Goal: Task Accomplishment & Management: Manage account settings

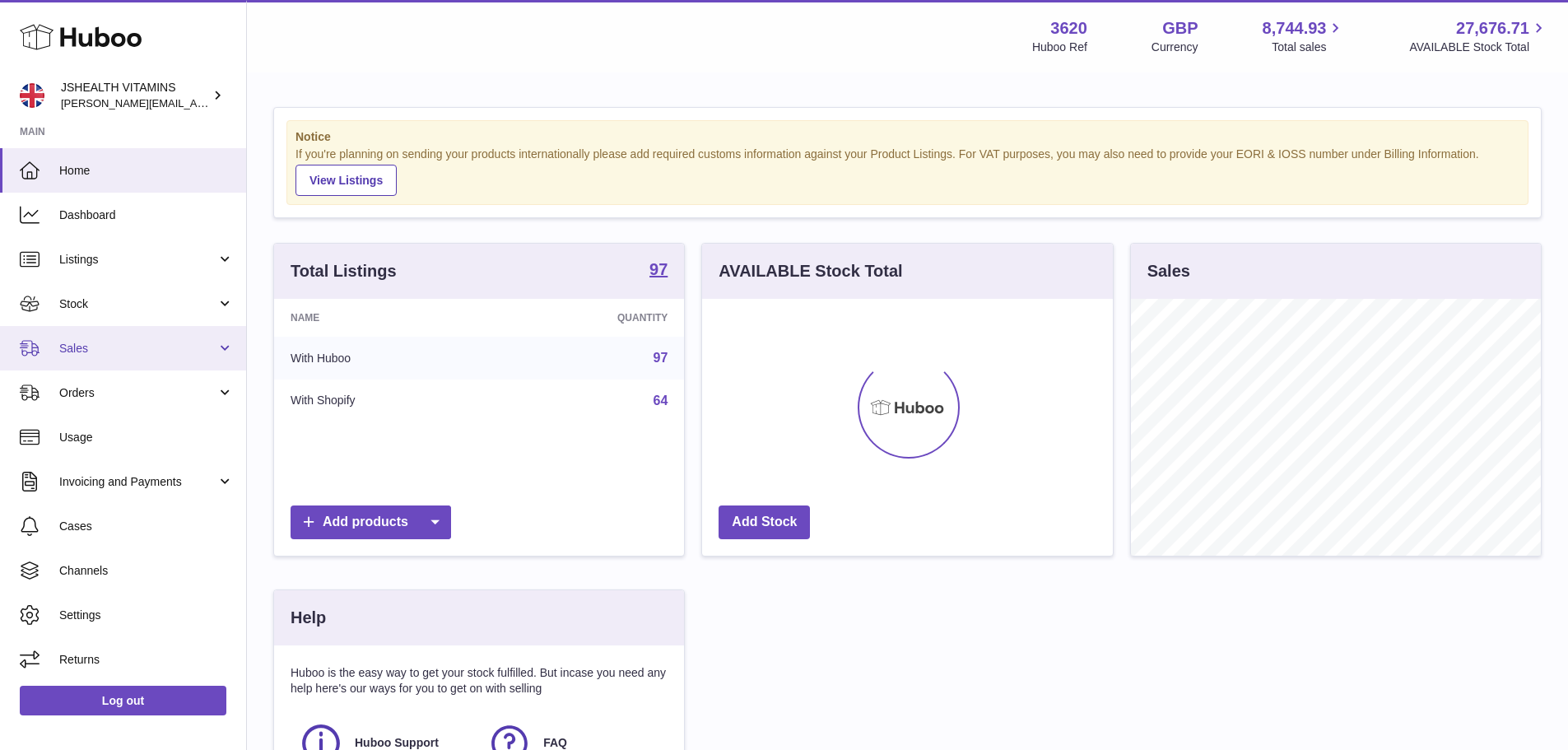
scroll to position [257, 410]
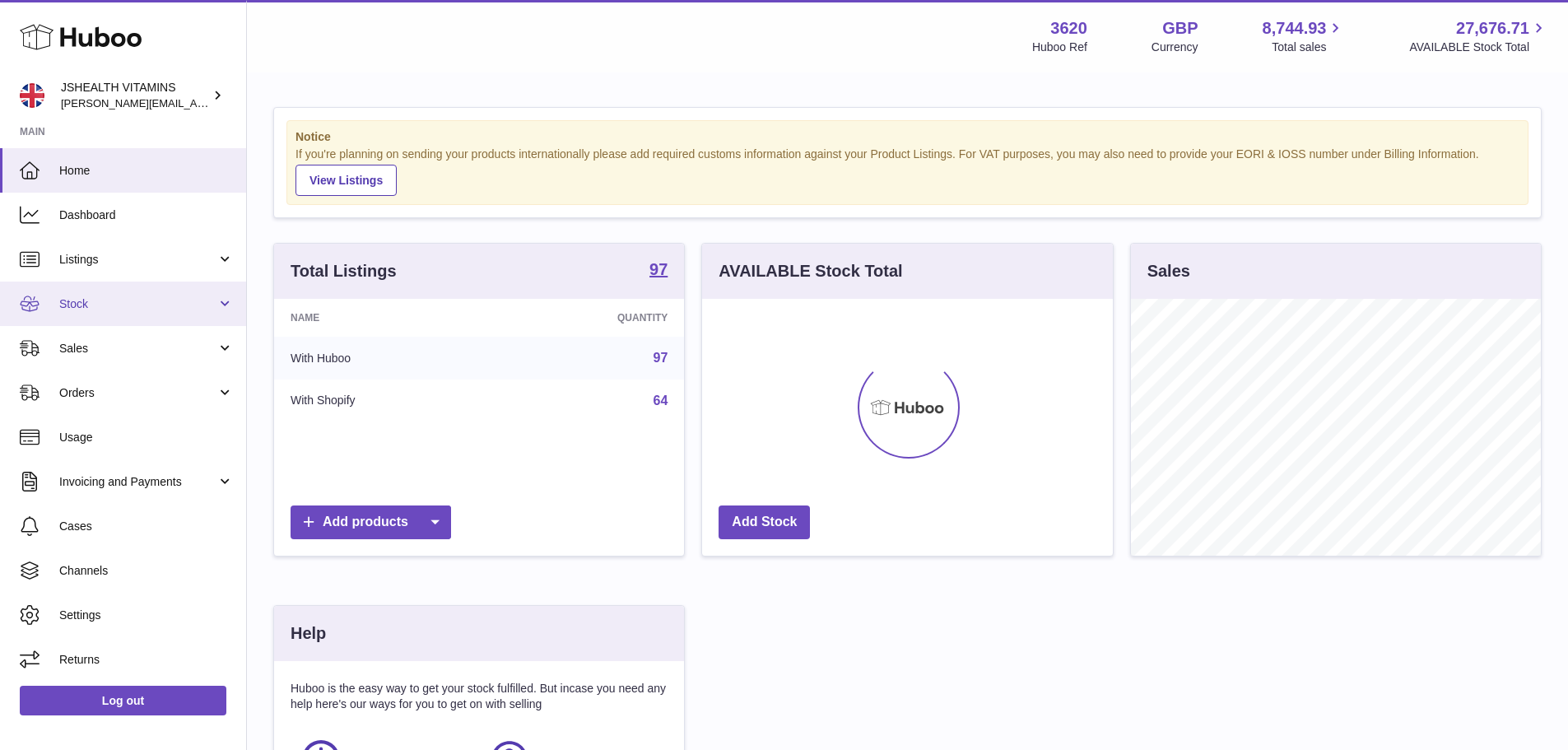
click at [93, 319] on link "Stock" at bounding box center [123, 304] width 246 height 45
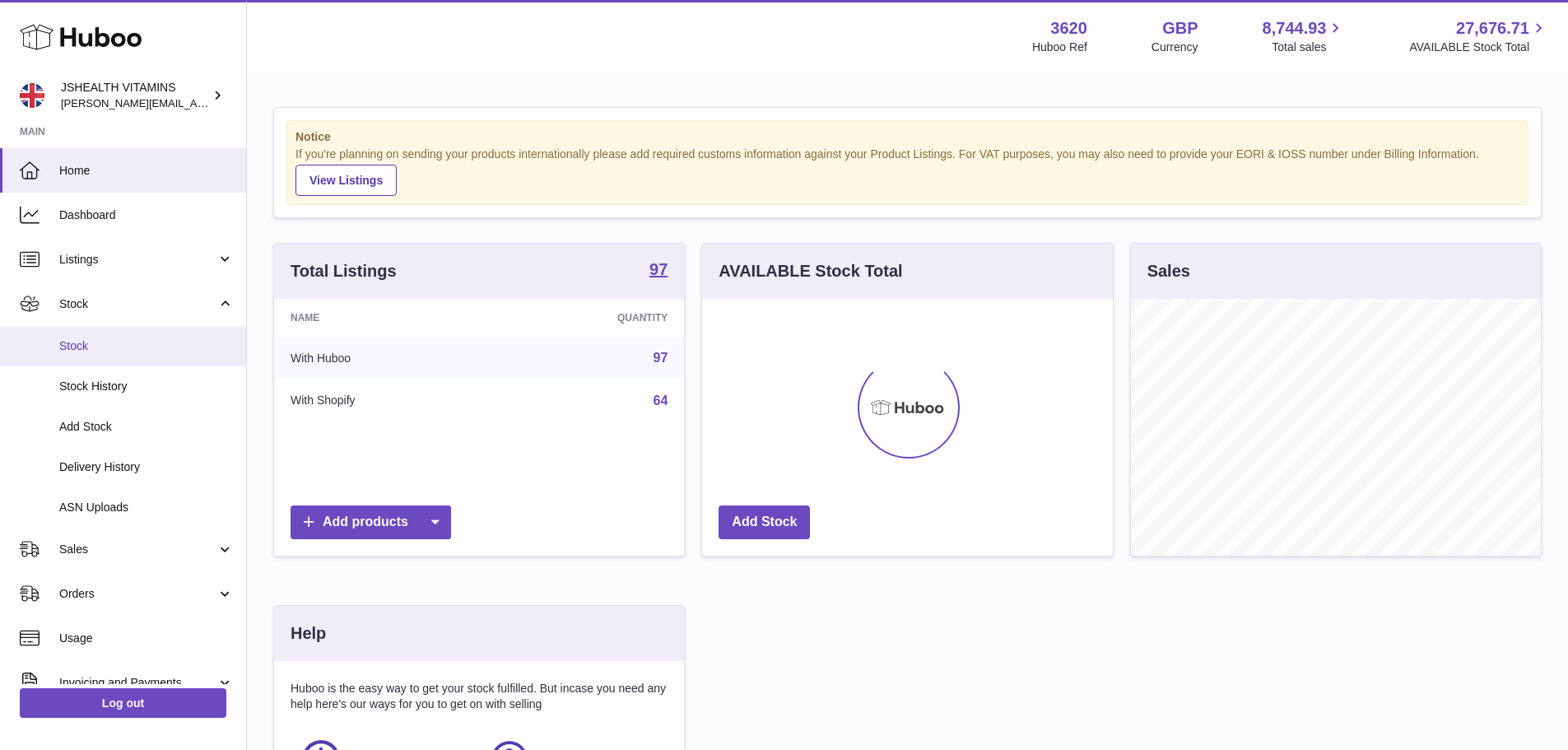
click at [91, 354] on link "Stock" at bounding box center [123, 345] width 246 height 40
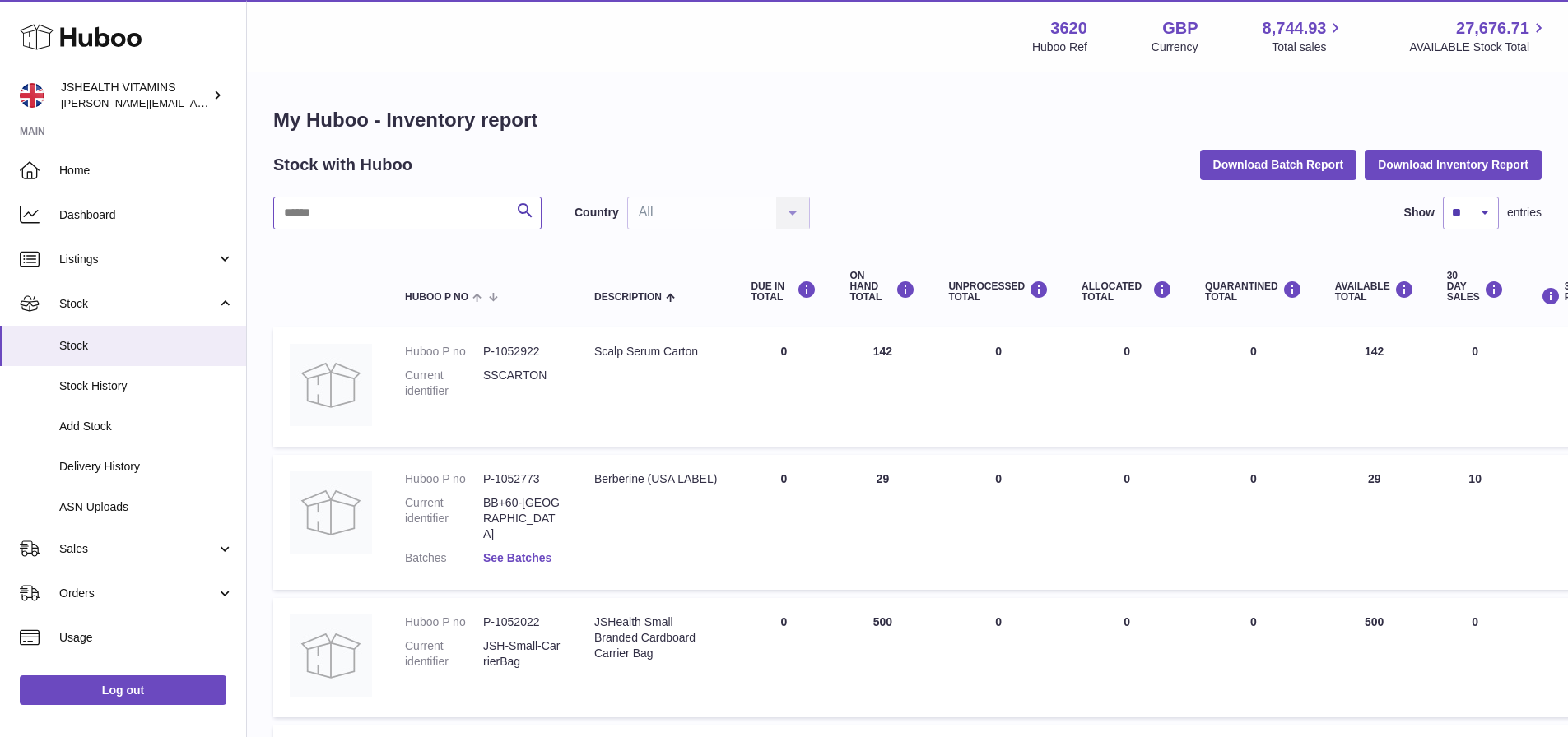
click at [402, 217] on input "text" at bounding box center [407, 213] width 268 height 32
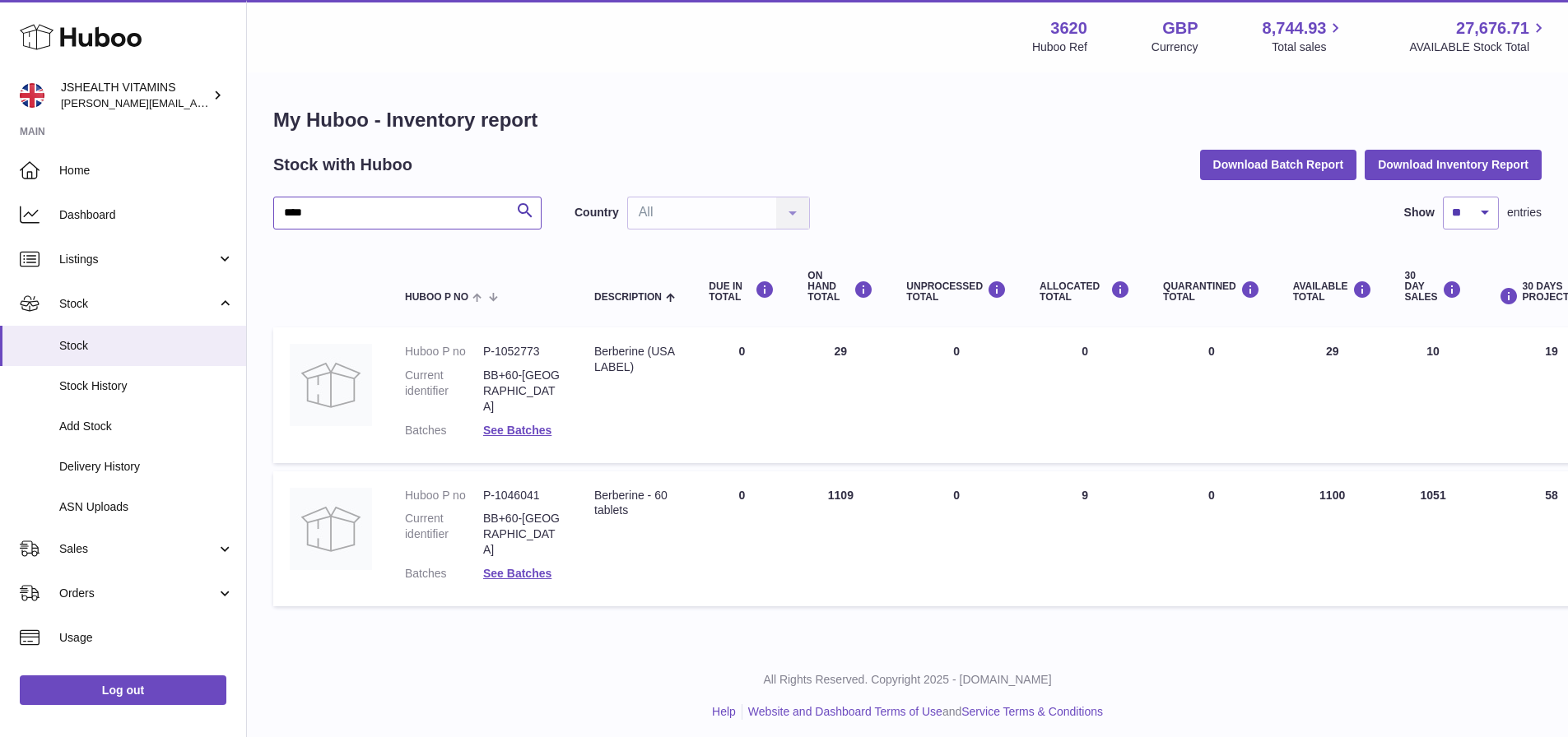
type input "****"
click at [104, 705] on link "Log out" at bounding box center [123, 691] width 207 height 30
